Goal: Information Seeking & Learning: Learn about a topic

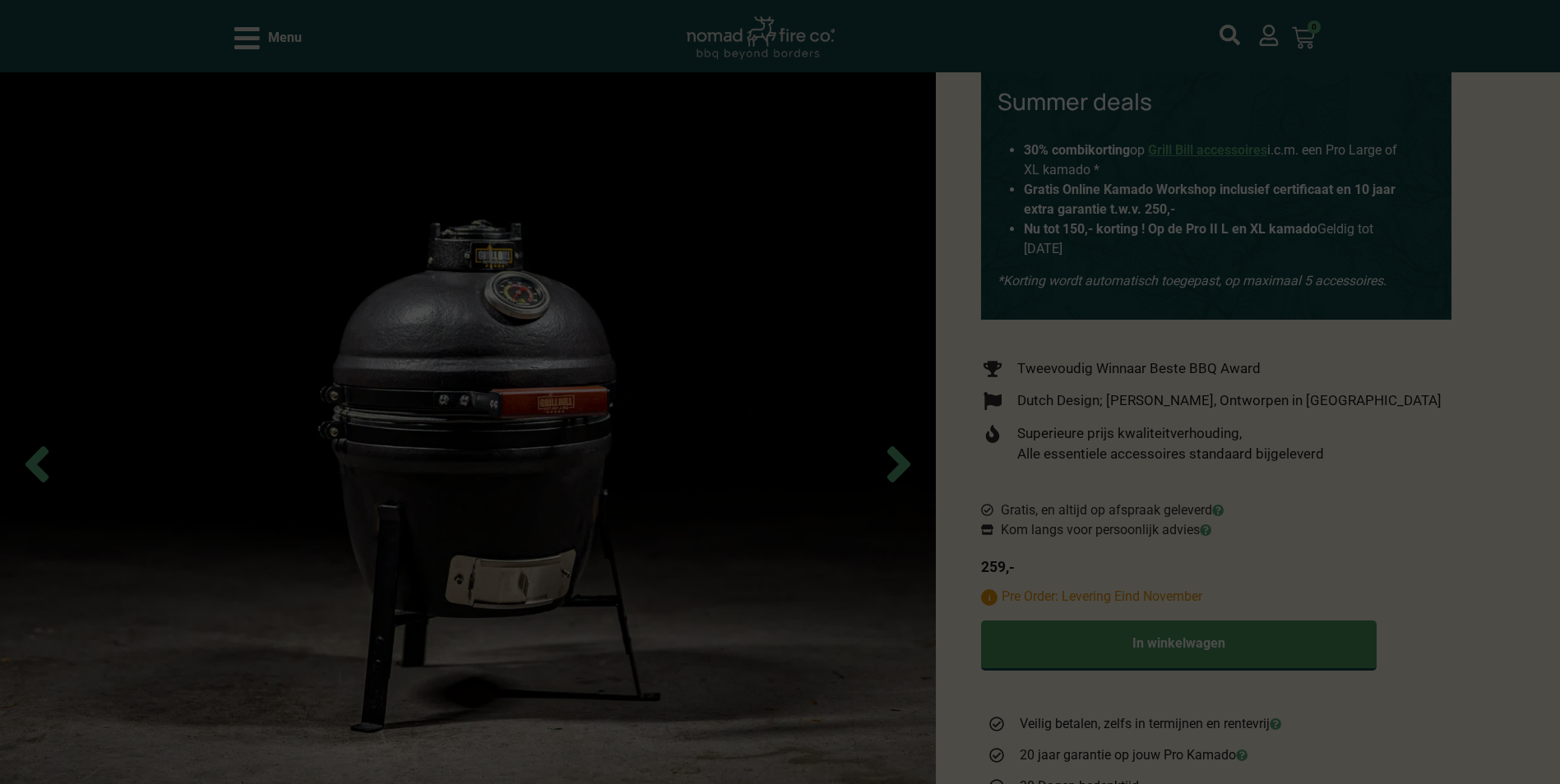
scroll to position [247, 0]
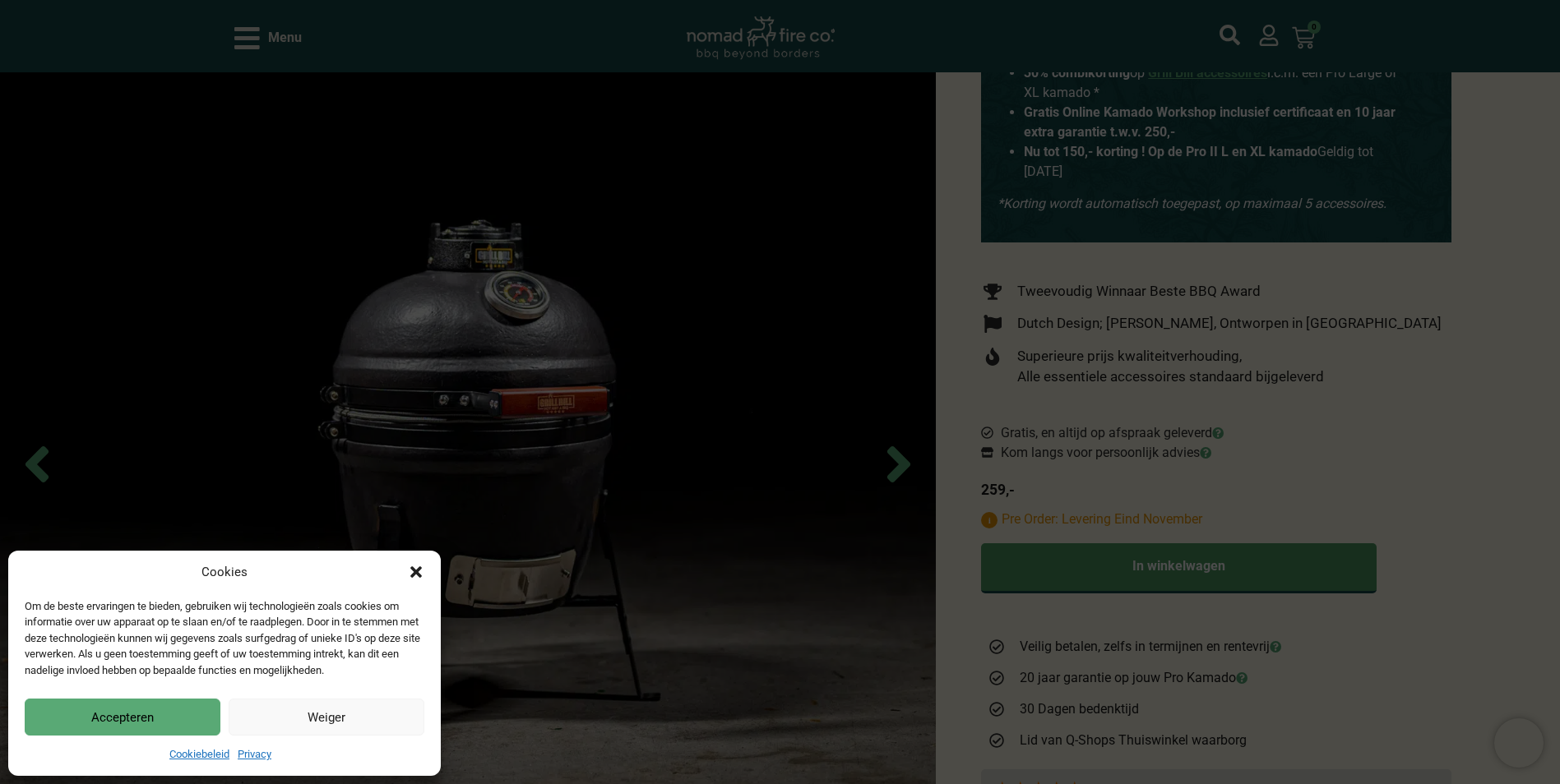
click at [203, 713] on button "Accepteren" at bounding box center [122, 717] width 196 height 37
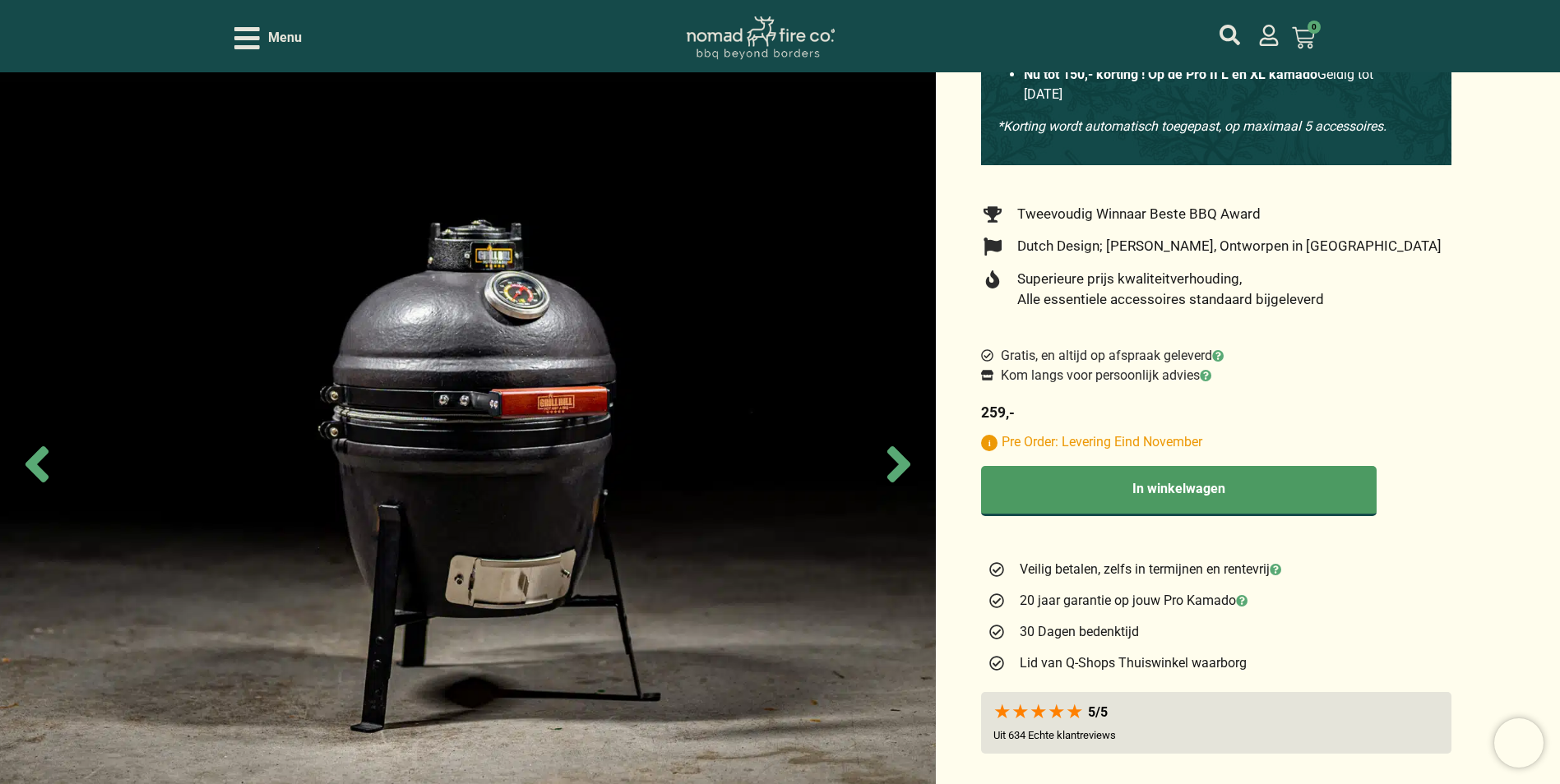
scroll to position [329, 0]
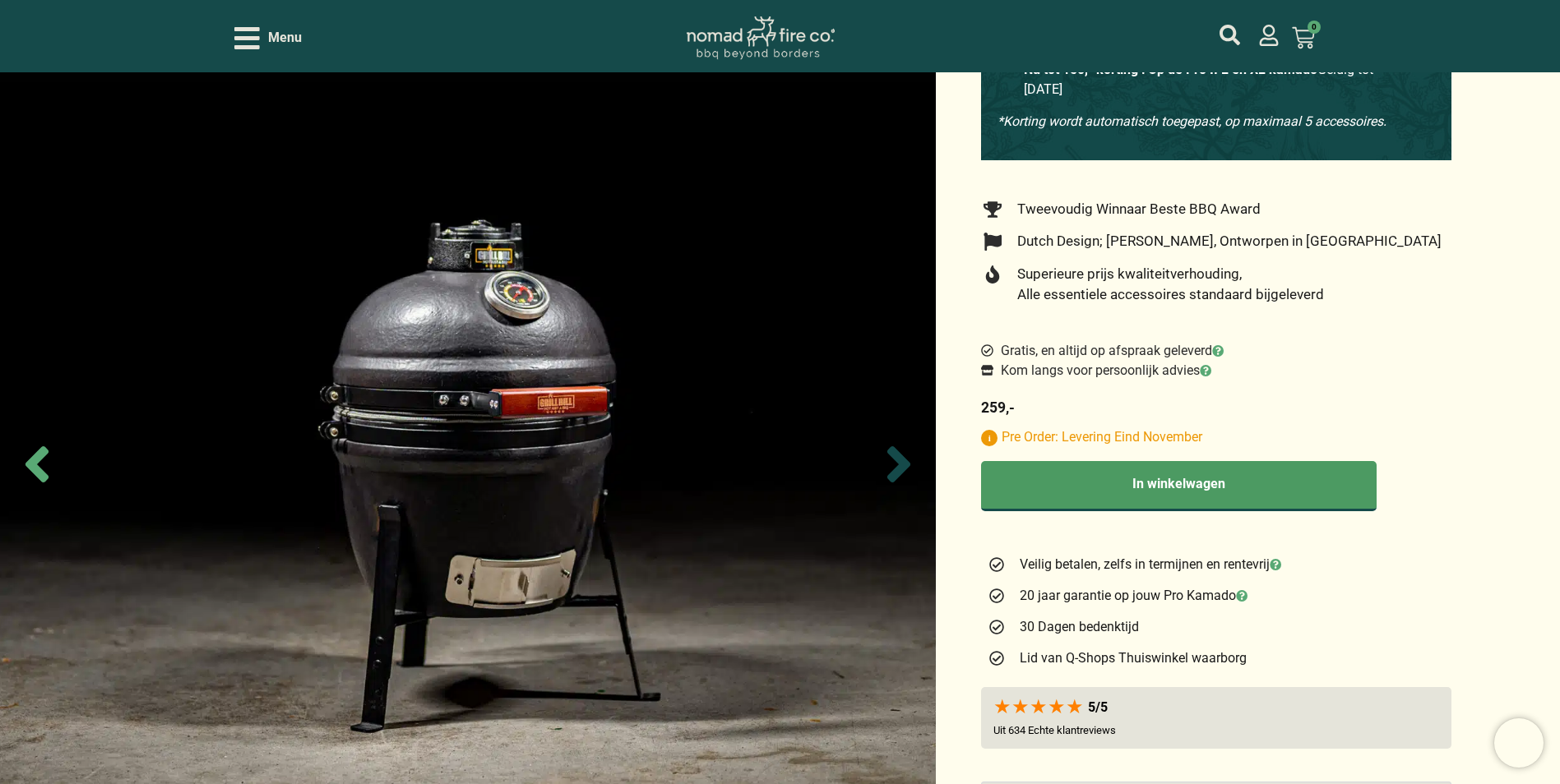
click at [895, 474] on icon "Next slide" at bounding box center [899, 464] width 23 height 36
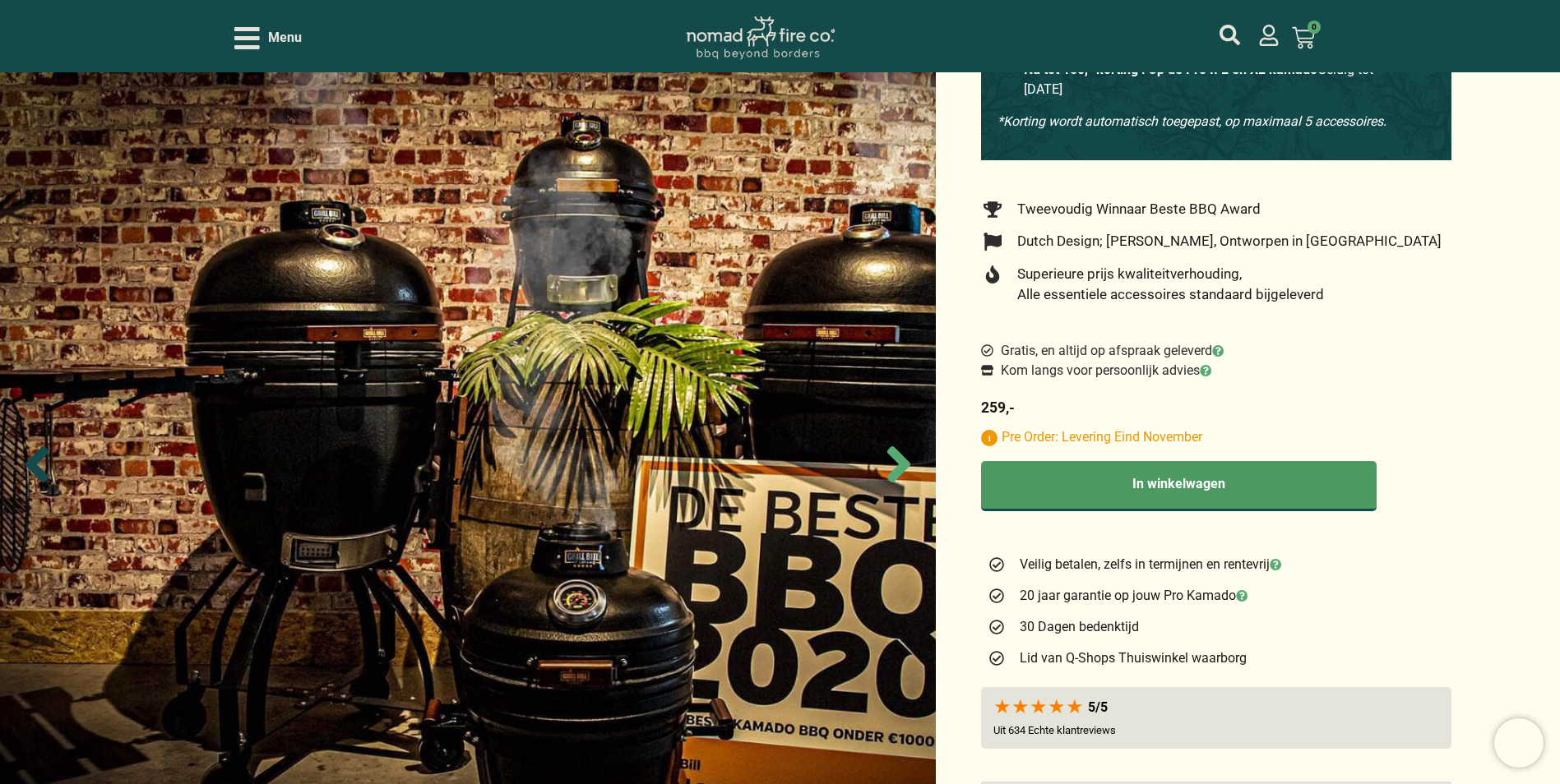
click at [45, 459] on icon "Previous slide" at bounding box center [36, 464] width 58 height 58
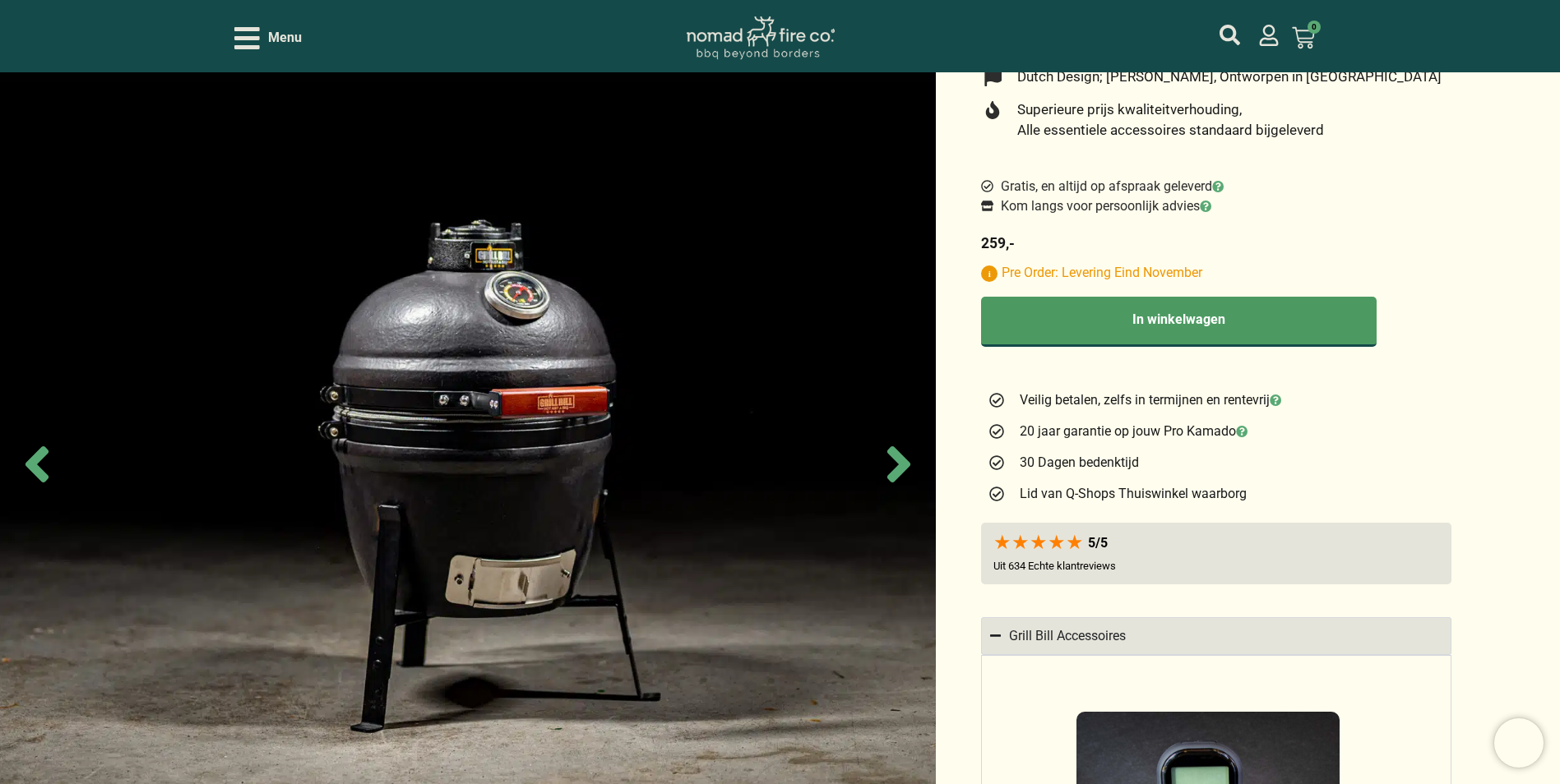
scroll to position [411, 0]
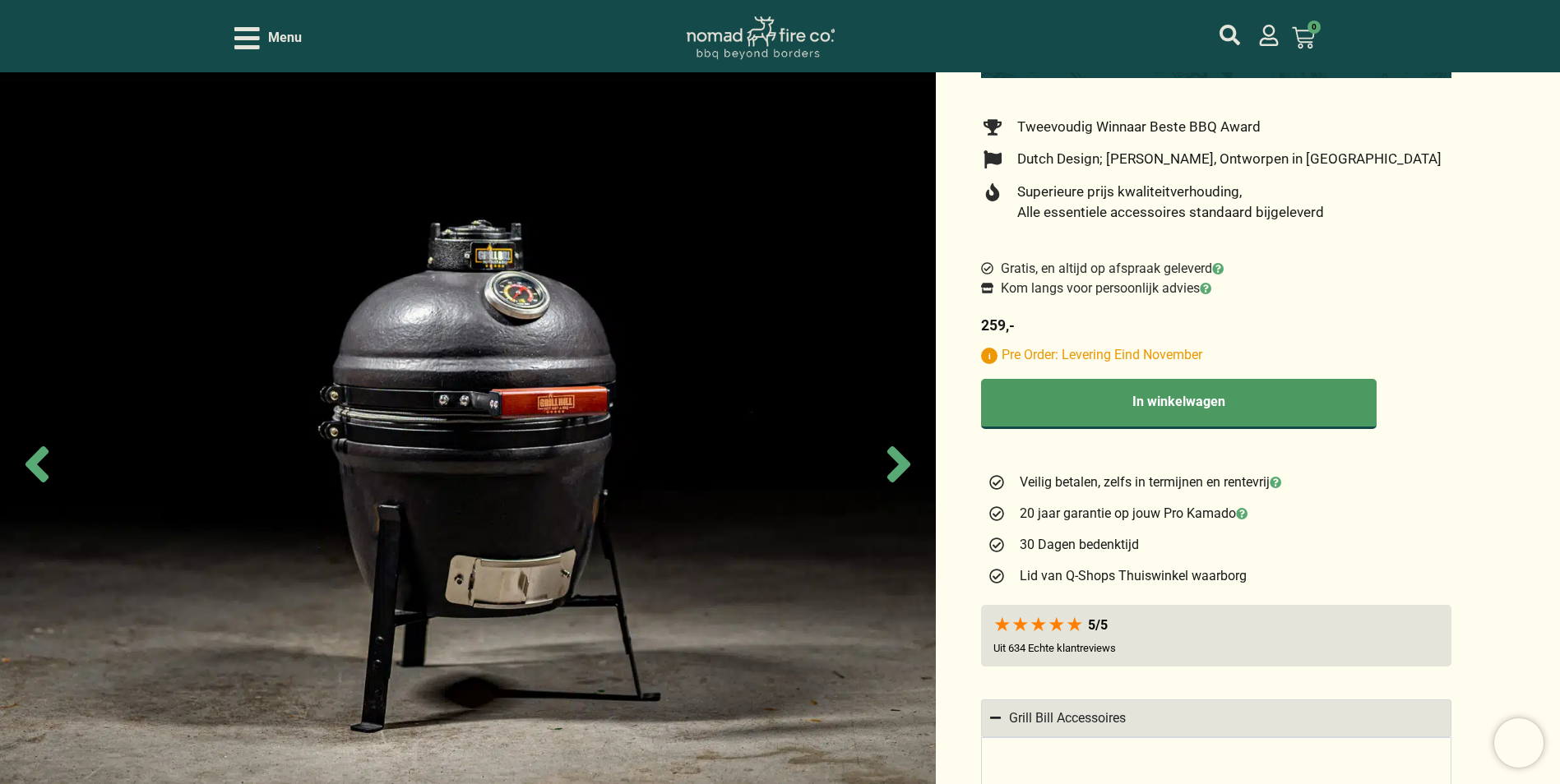
click at [244, 43] on icon "Open/Close Menu" at bounding box center [247, 38] width 26 height 28
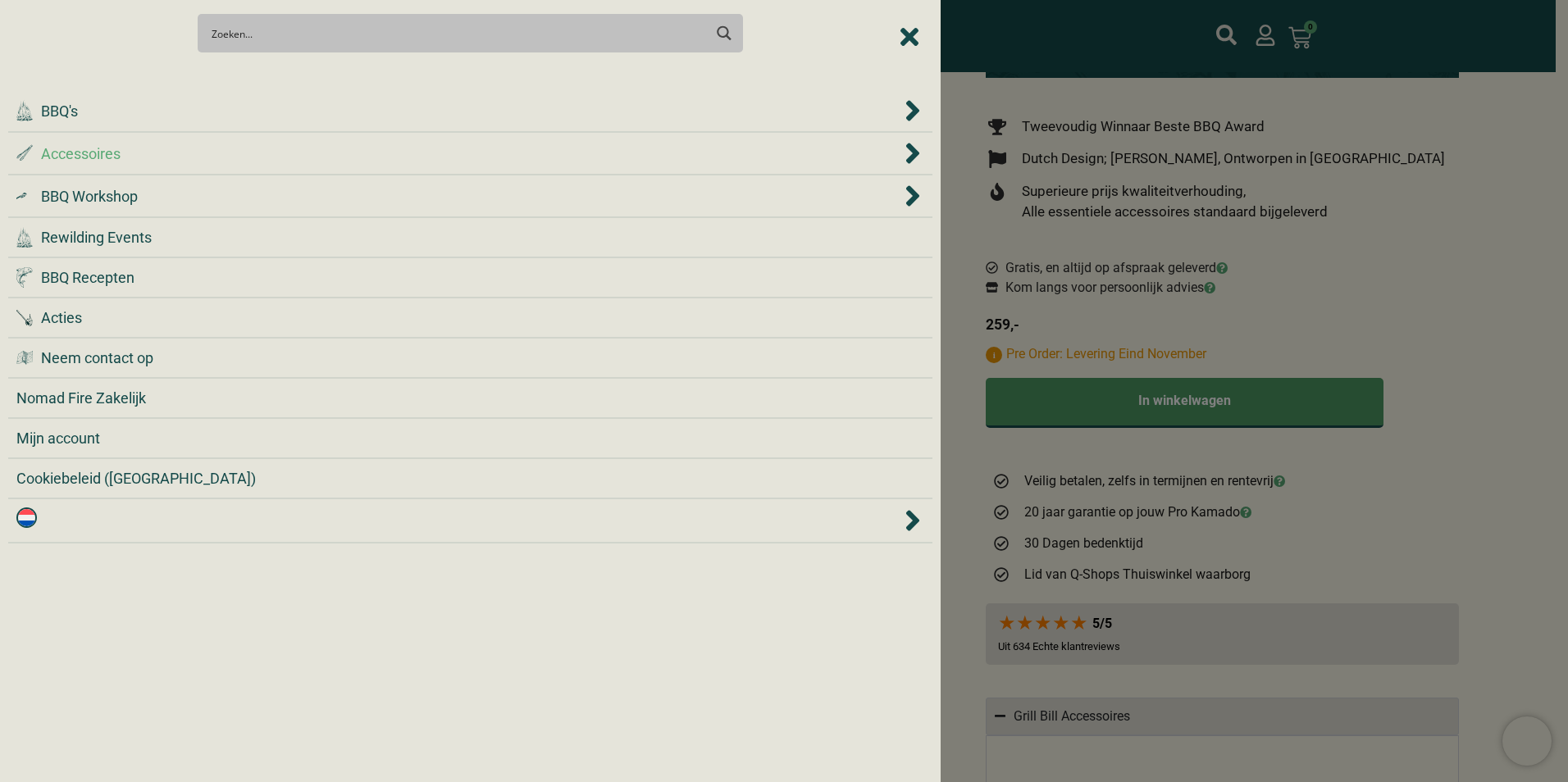
click at [73, 157] on span "Accessoires" at bounding box center [81, 153] width 80 height 22
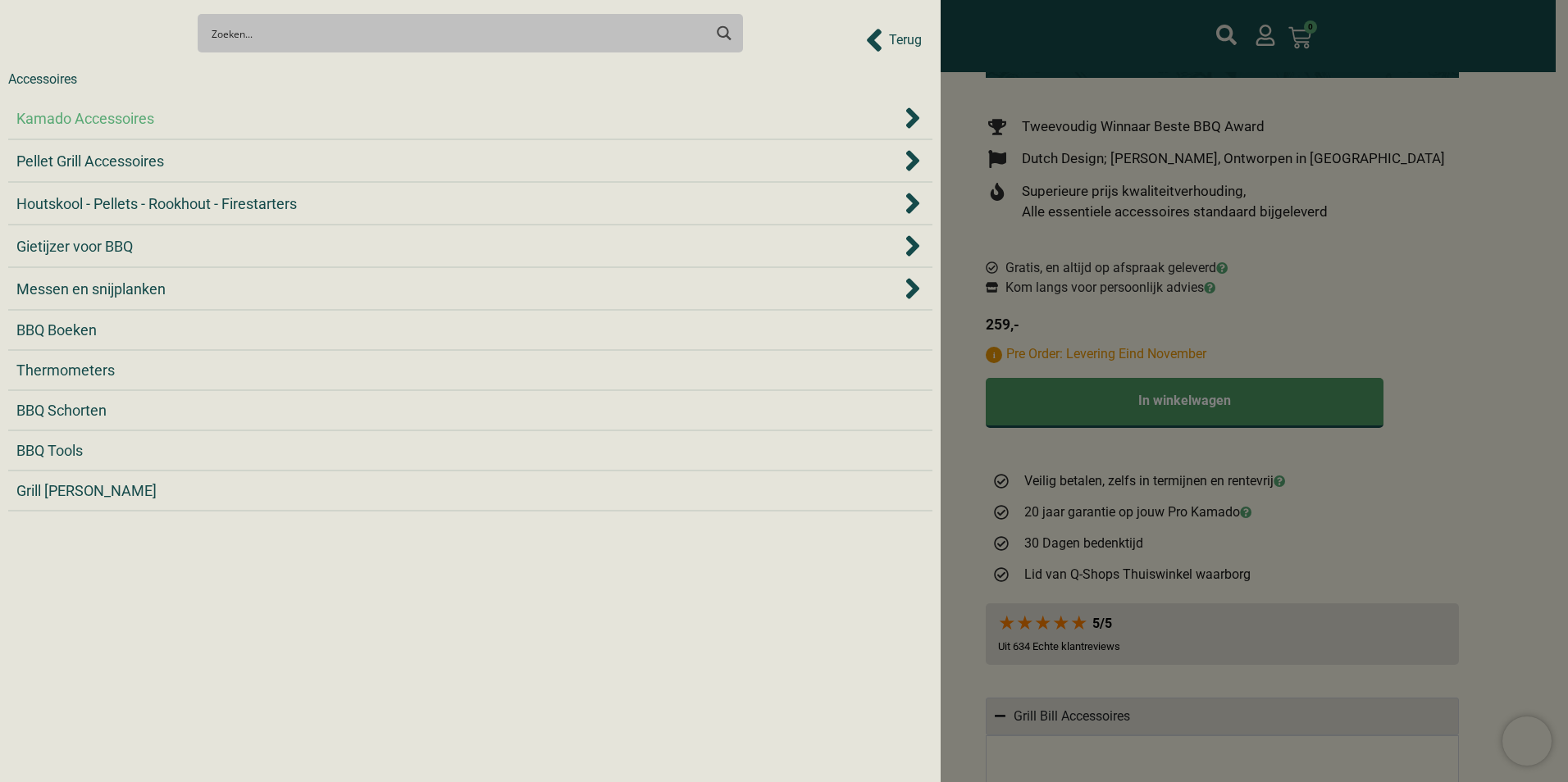
click at [90, 125] on span "Kamado Accessoires" at bounding box center [86, 118] width 138 height 22
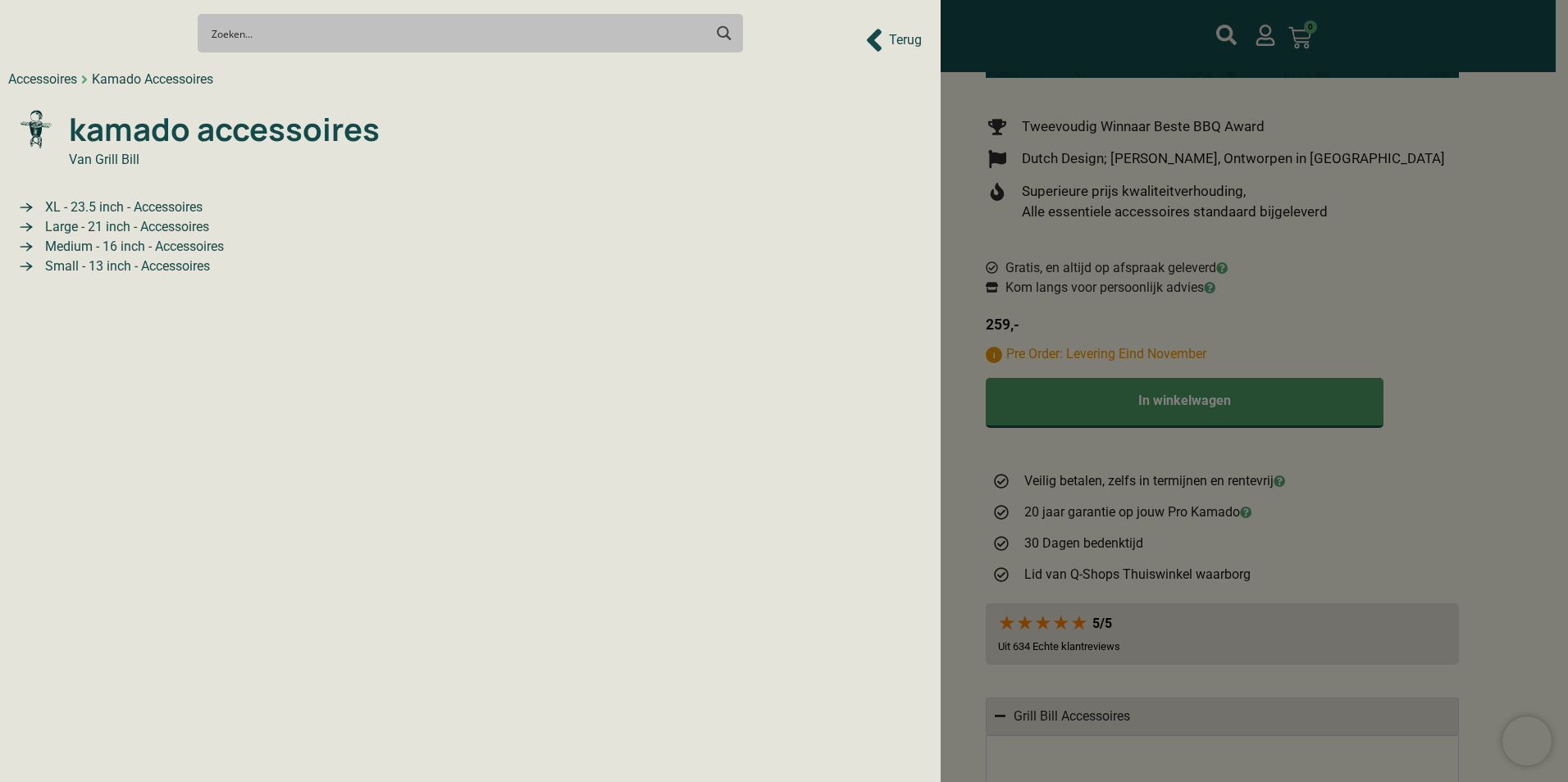
click at [70, 262] on span "Small - 13 inch - Accessoires" at bounding box center [125, 266] width 169 height 19
click at [887, 46] on div "Terug" at bounding box center [894, 40] width 57 height 36
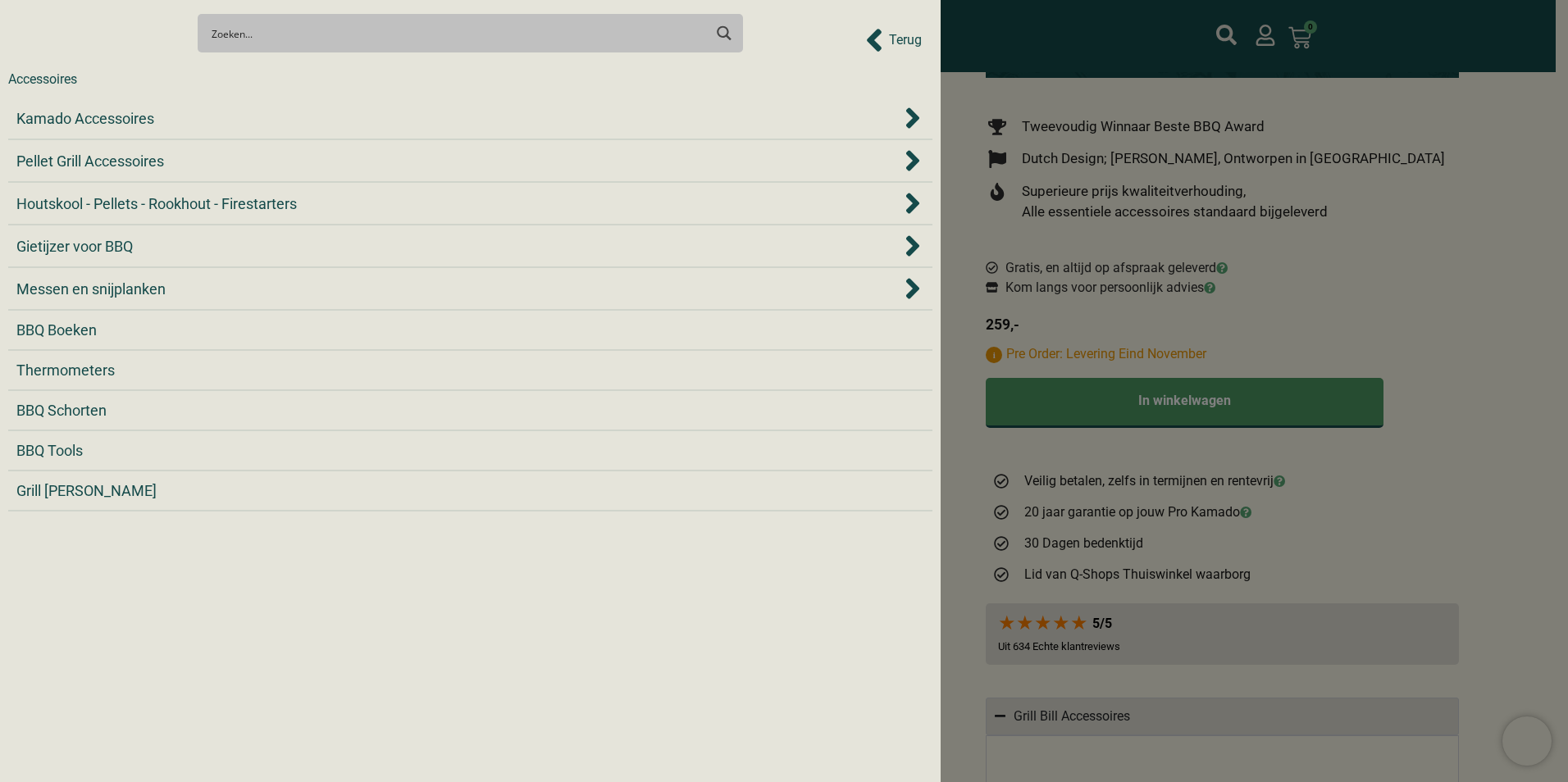
click at [887, 46] on div "Terug" at bounding box center [894, 40] width 57 height 36
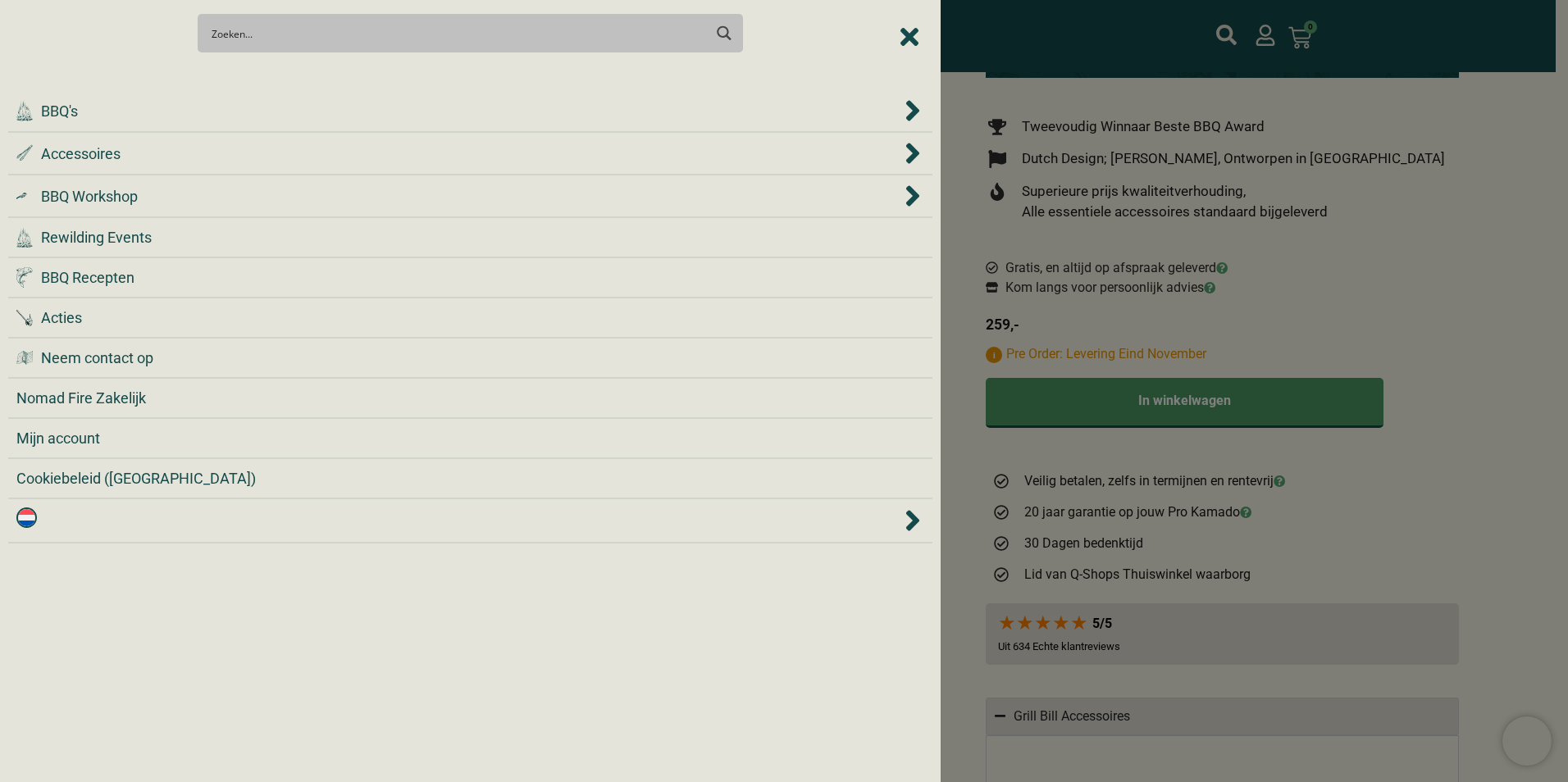
click at [1307, 271] on div at bounding box center [784, 391] width 1568 height 782
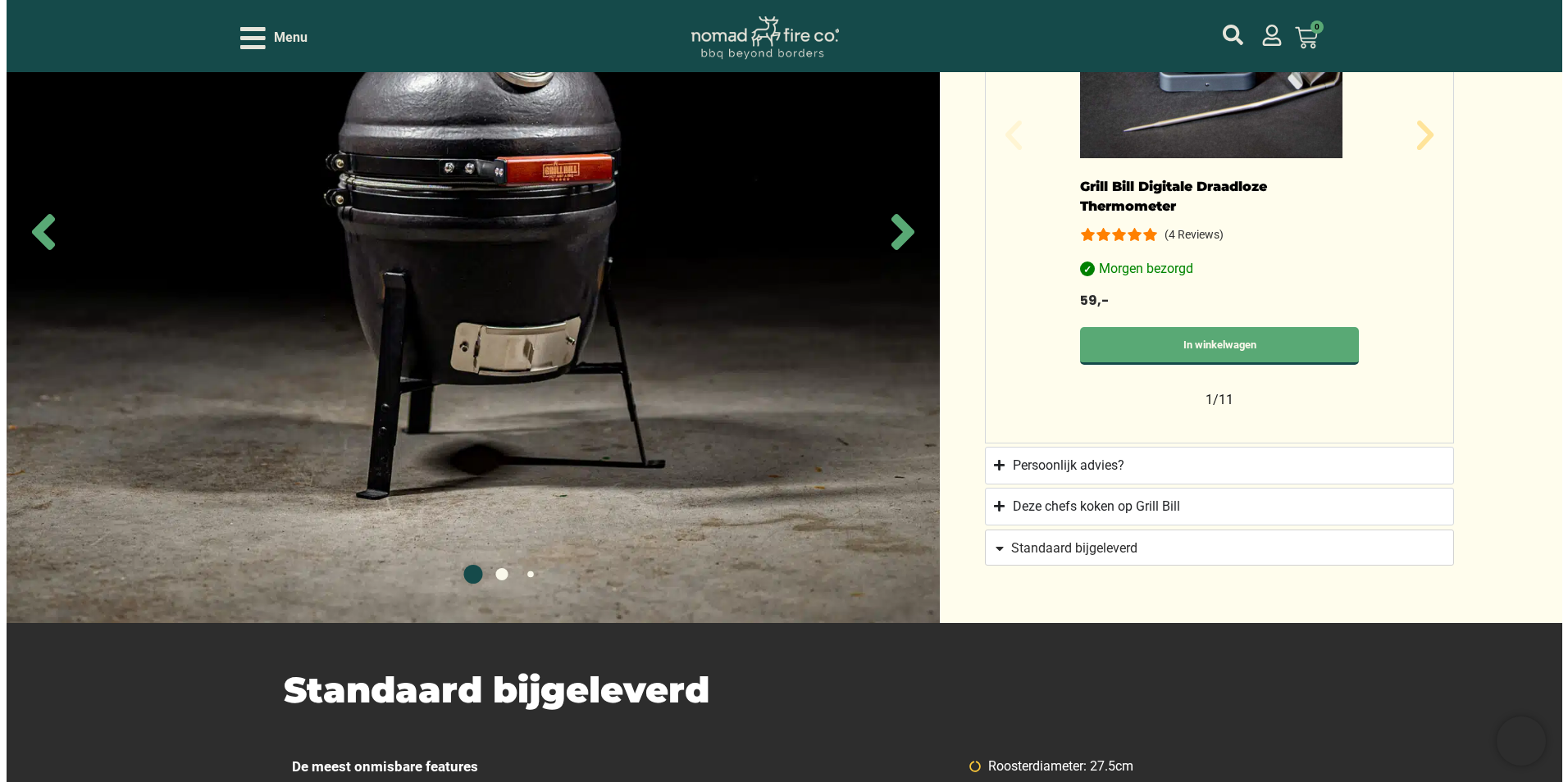
scroll to position [1558, 0]
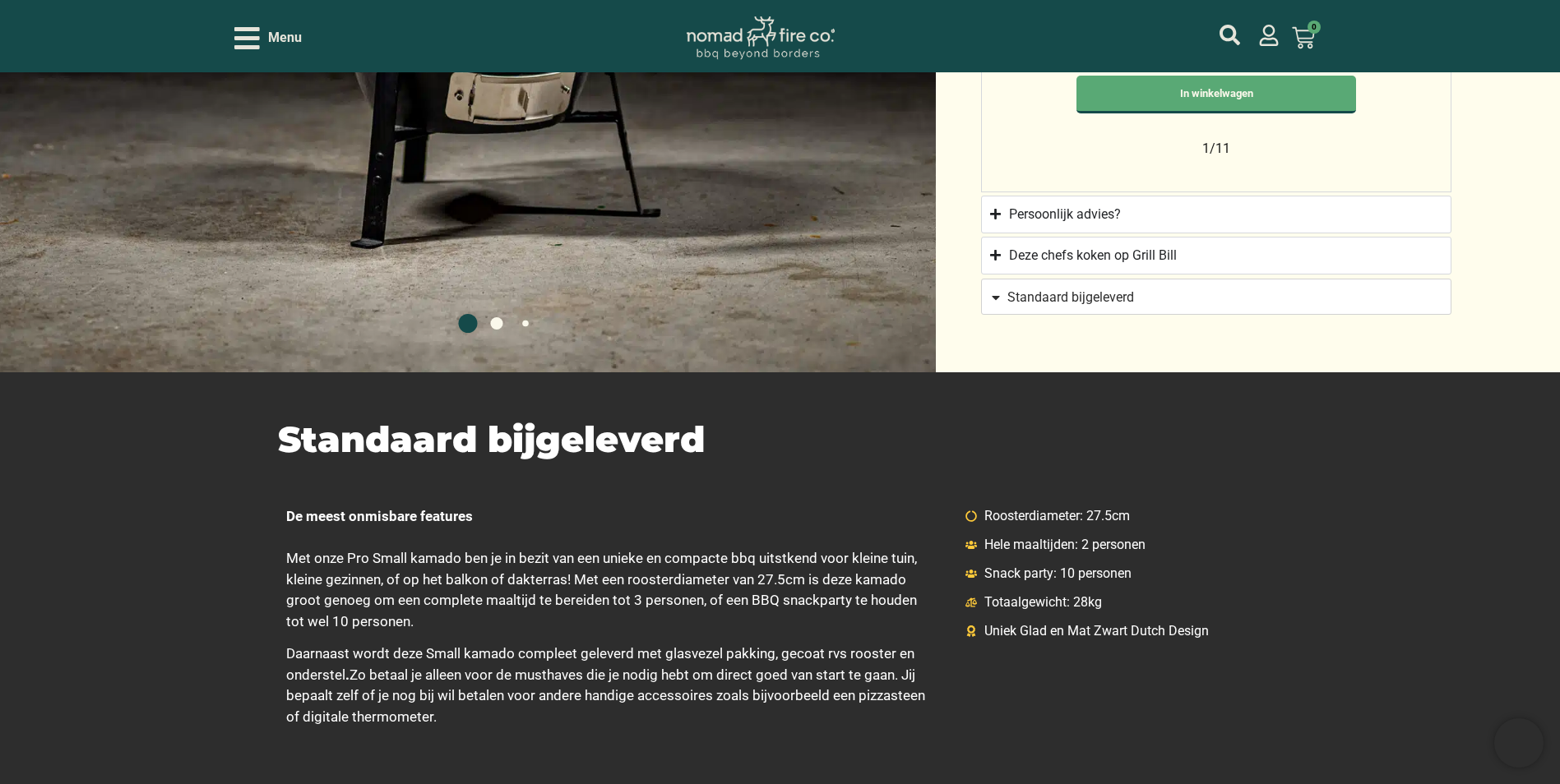
click at [252, 35] on icon "Open/Close Menu" at bounding box center [247, 38] width 26 height 28
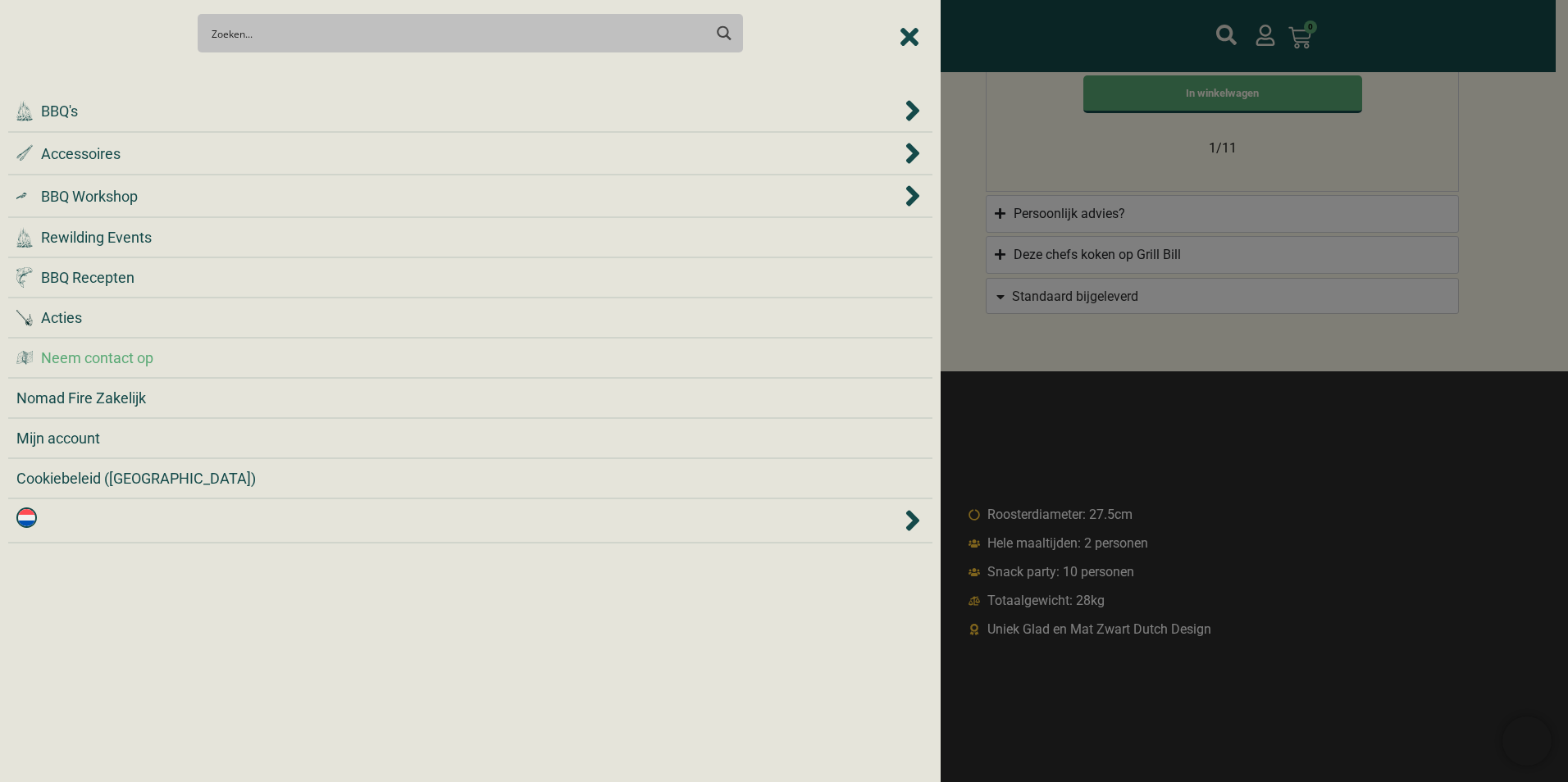
click at [88, 353] on span "Neem contact op" at bounding box center [96, 357] width 112 height 22
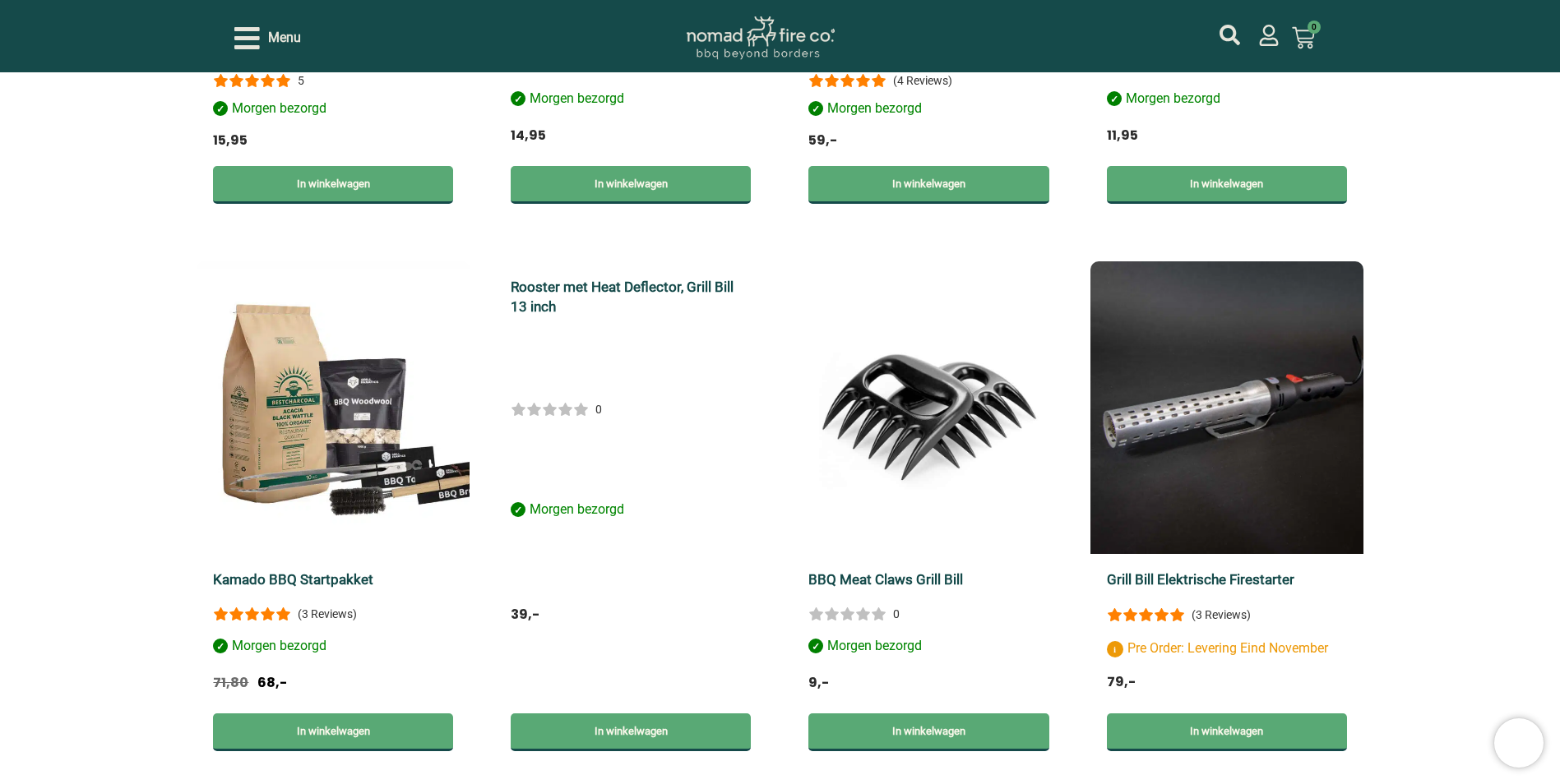
scroll to position [986, 0]
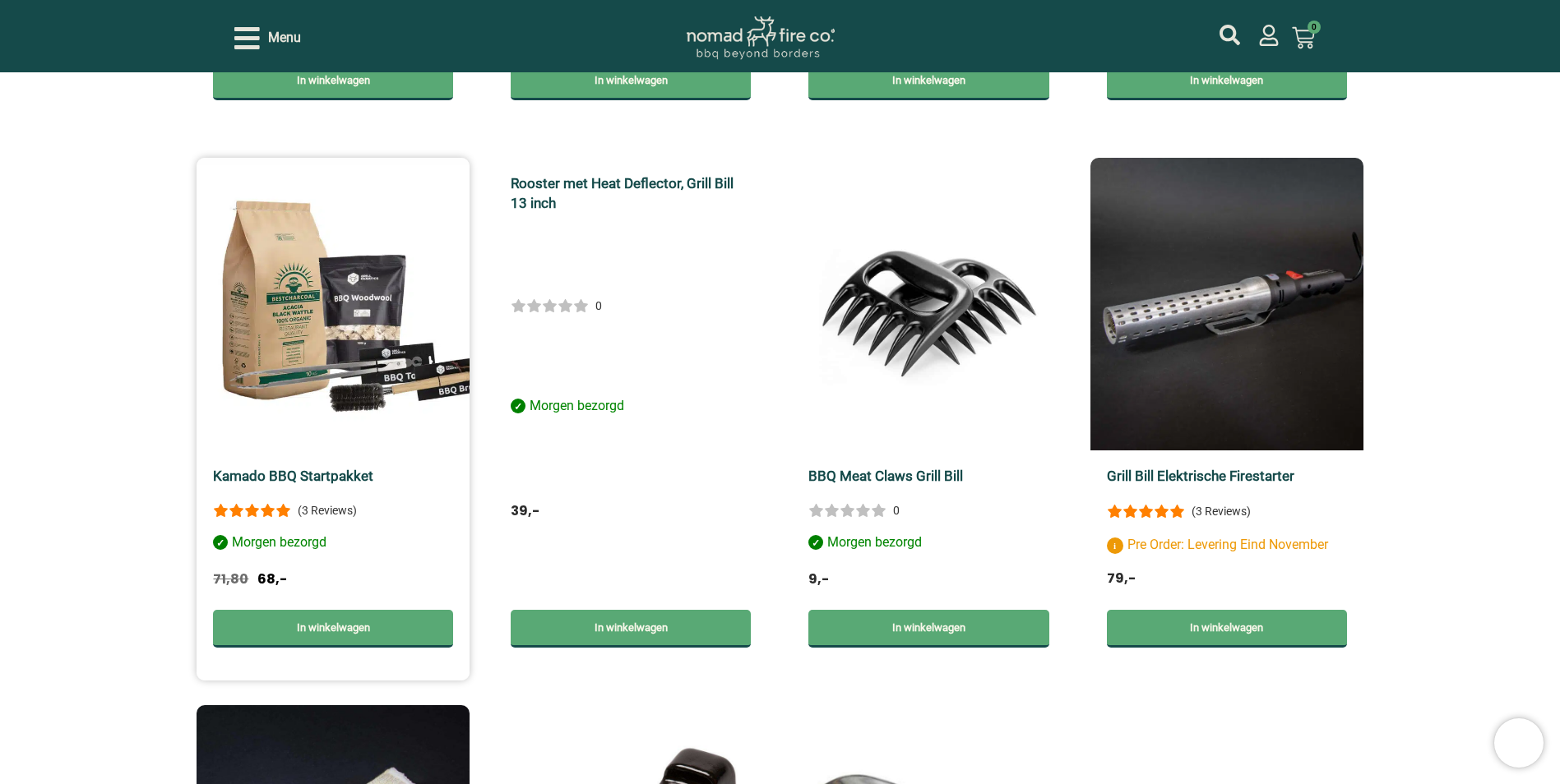
click at [365, 317] on img at bounding box center [334, 304] width 273 height 293
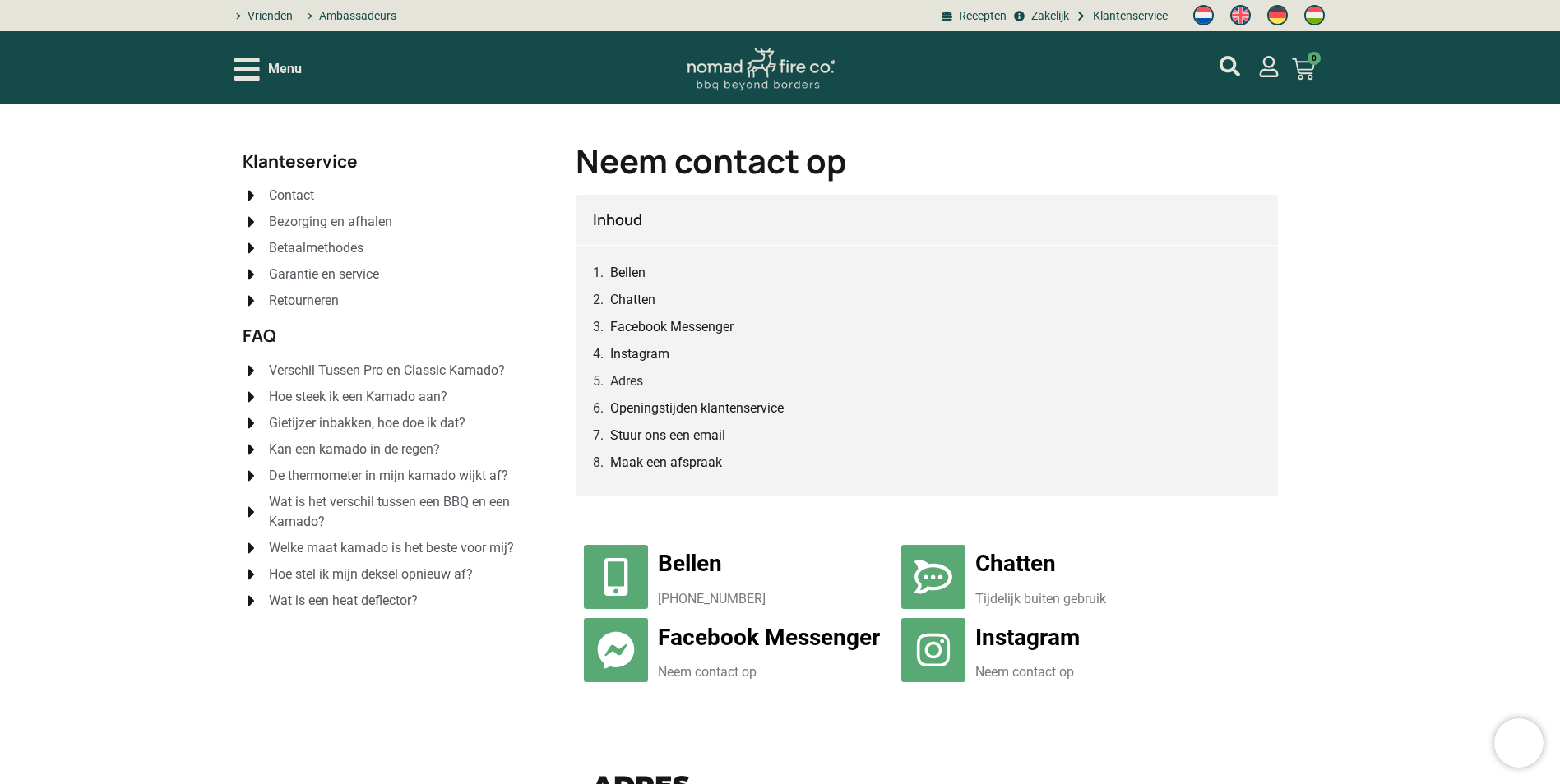
click at [249, 72] on icon "Open/Close Menu" at bounding box center [247, 69] width 26 height 28
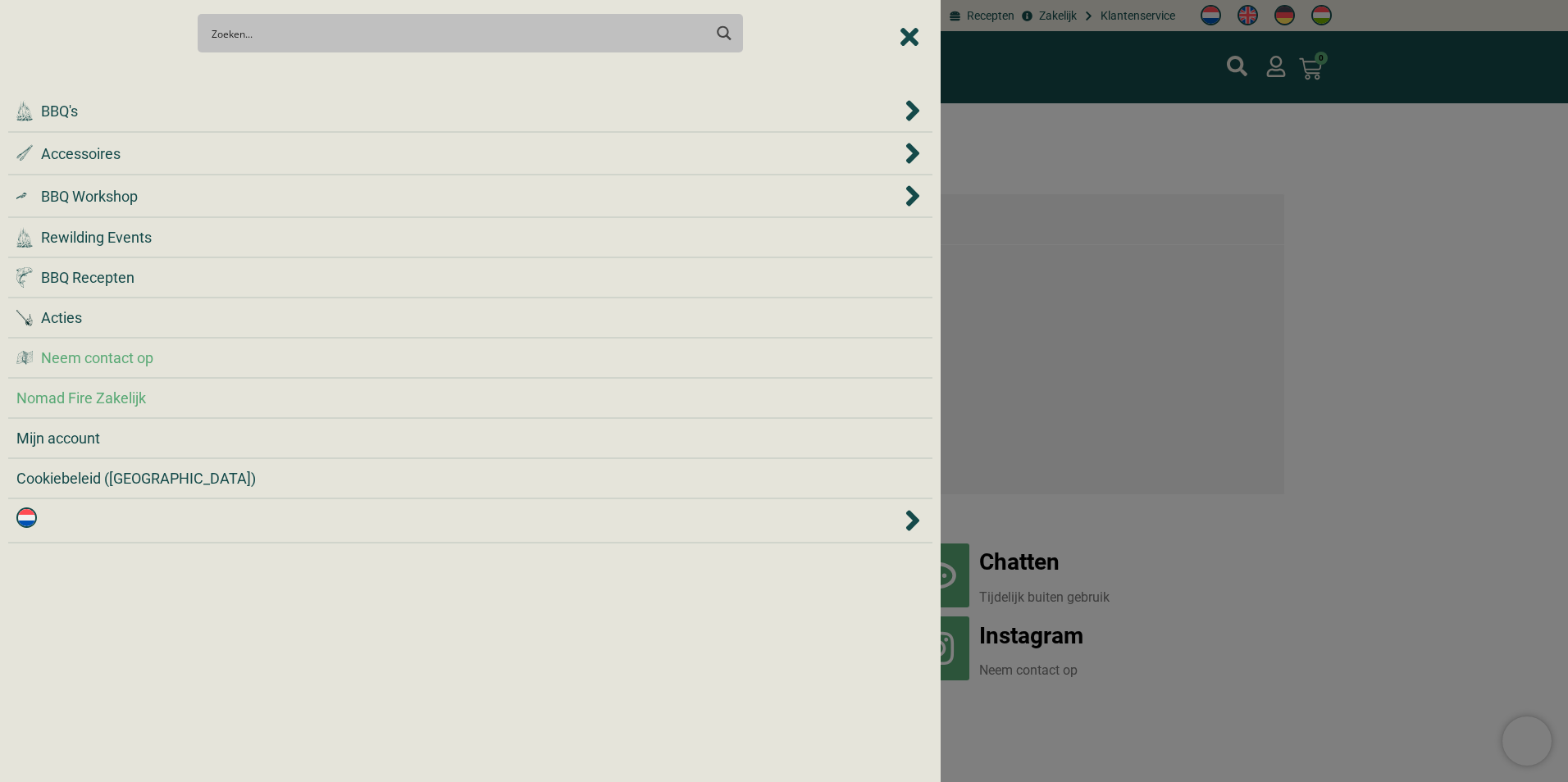
click at [60, 398] on span "Nomad Fire Zakelijk" at bounding box center [81, 397] width 129 height 22
